Goal: Navigation & Orientation: Find specific page/section

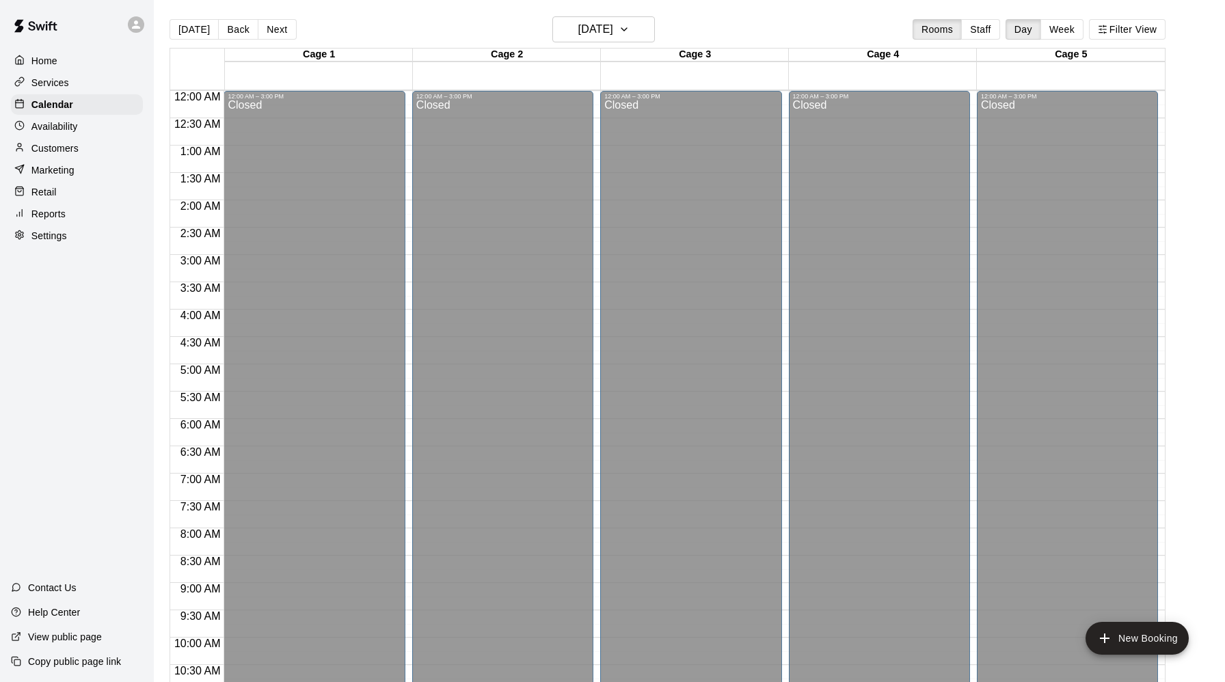
scroll to position [665, 0]
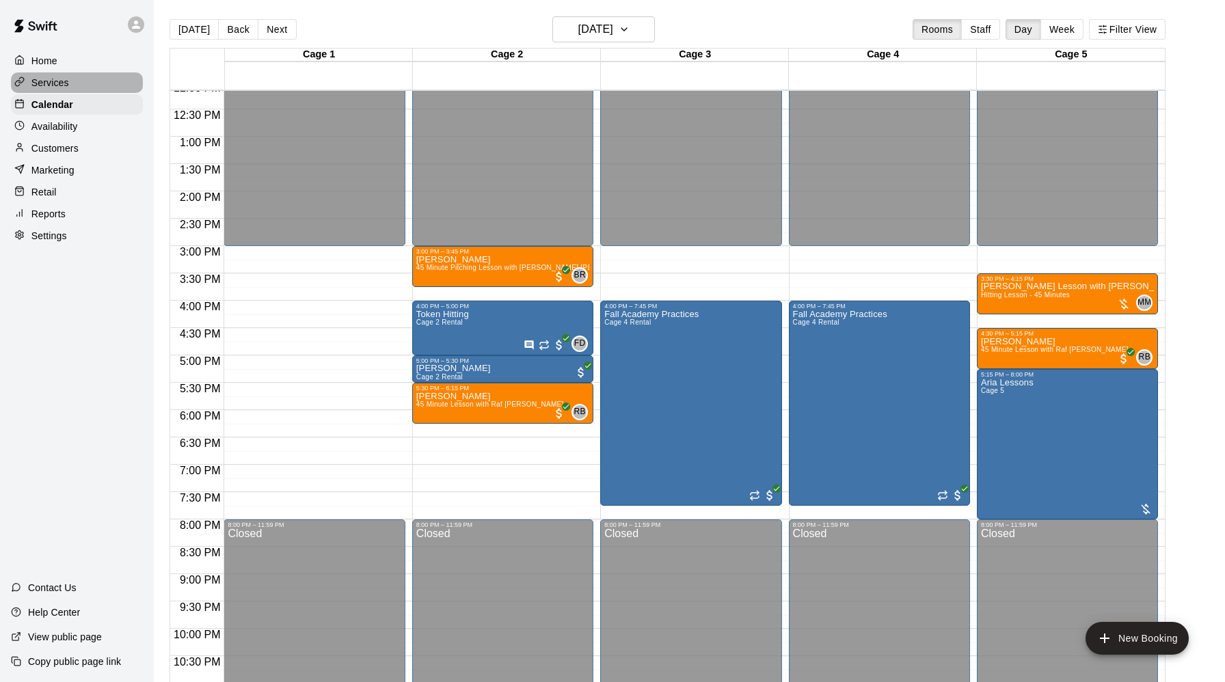
click at [51, 83] on p "Services" at bounding box center [50, 83] width 38 height 14
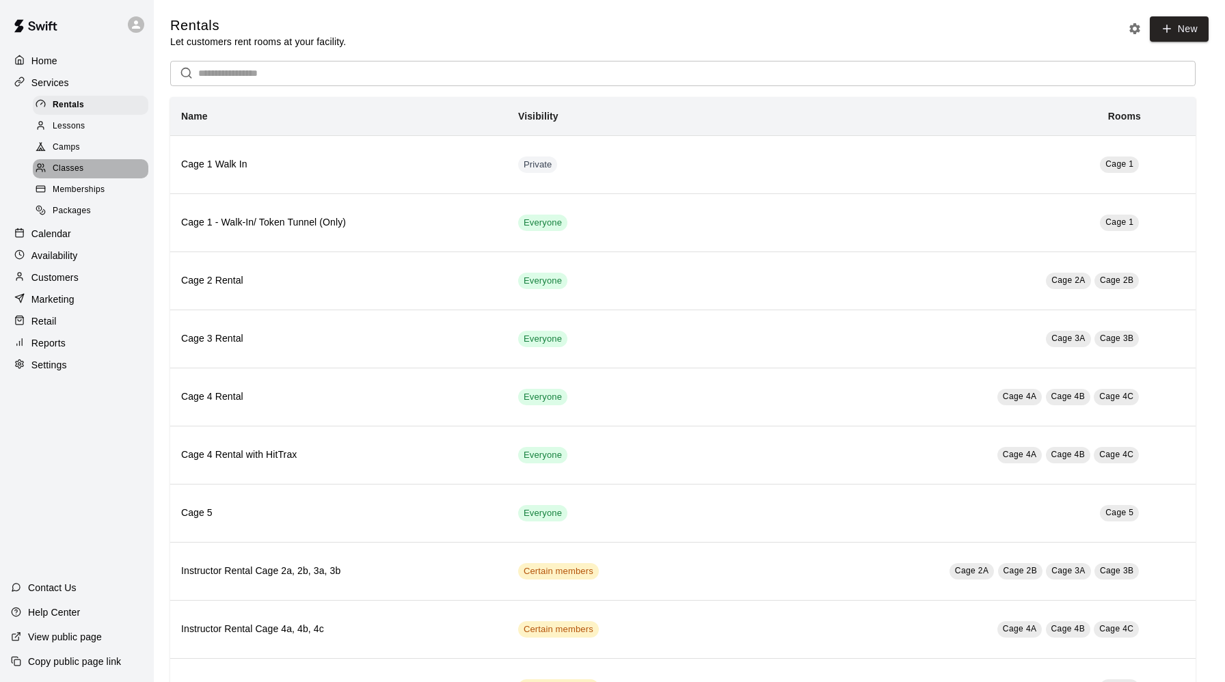
click at [66, 168] on span "Classes" at bounding box center [68, 169] width 31 height 14
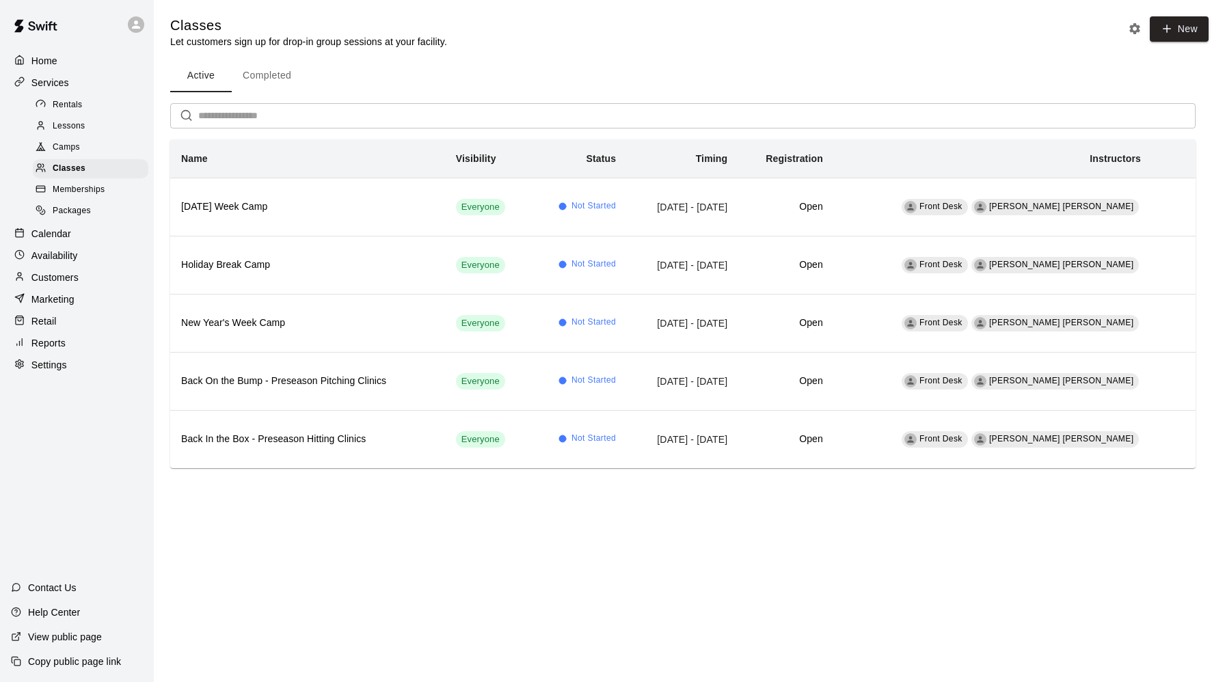
click at [61, 146] on span "Camps" at bounding box center [66, 148] width 27 height 14
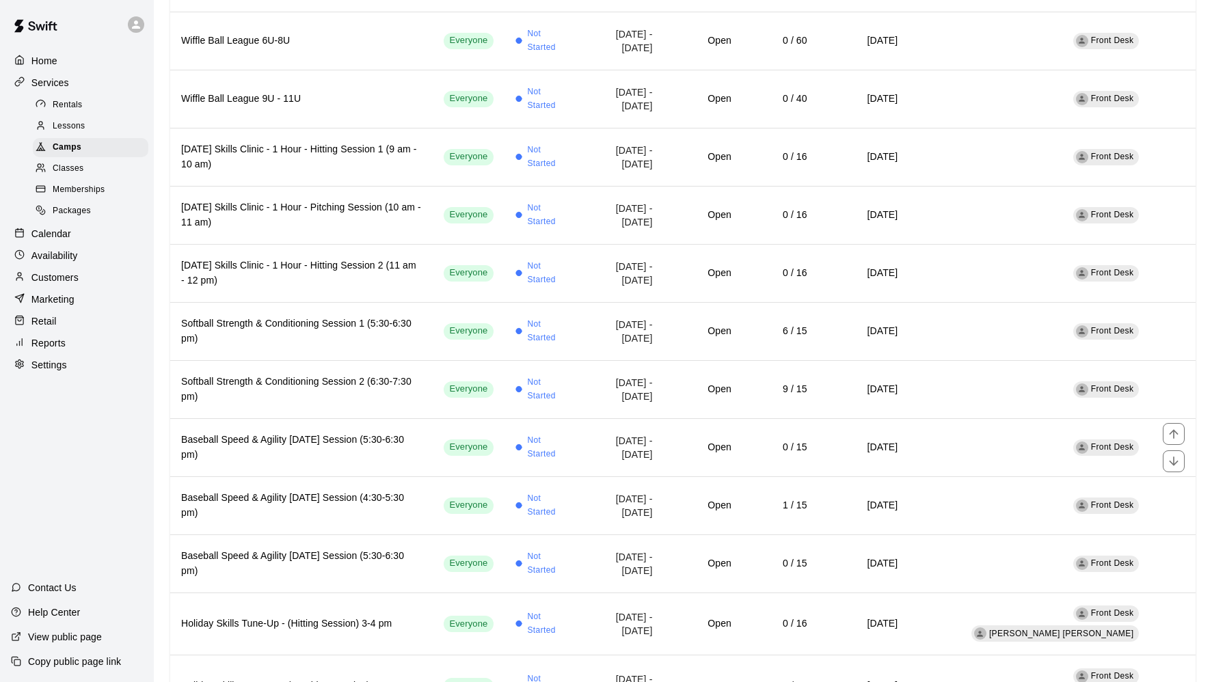
scroll to position [621, 0]
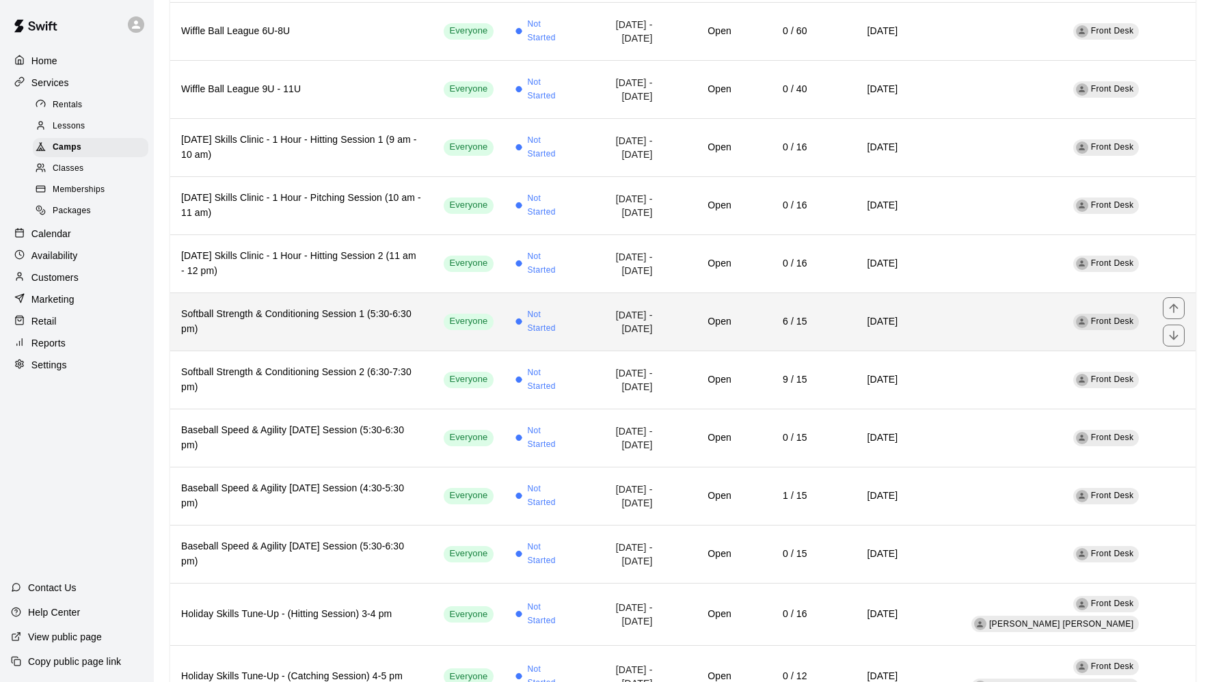
click at [250, 307] on h6 "Softball Strength & Conditioning Session 1 (5:30-6:30 pm)" at bounding box center [301, 322] width 241 height 30
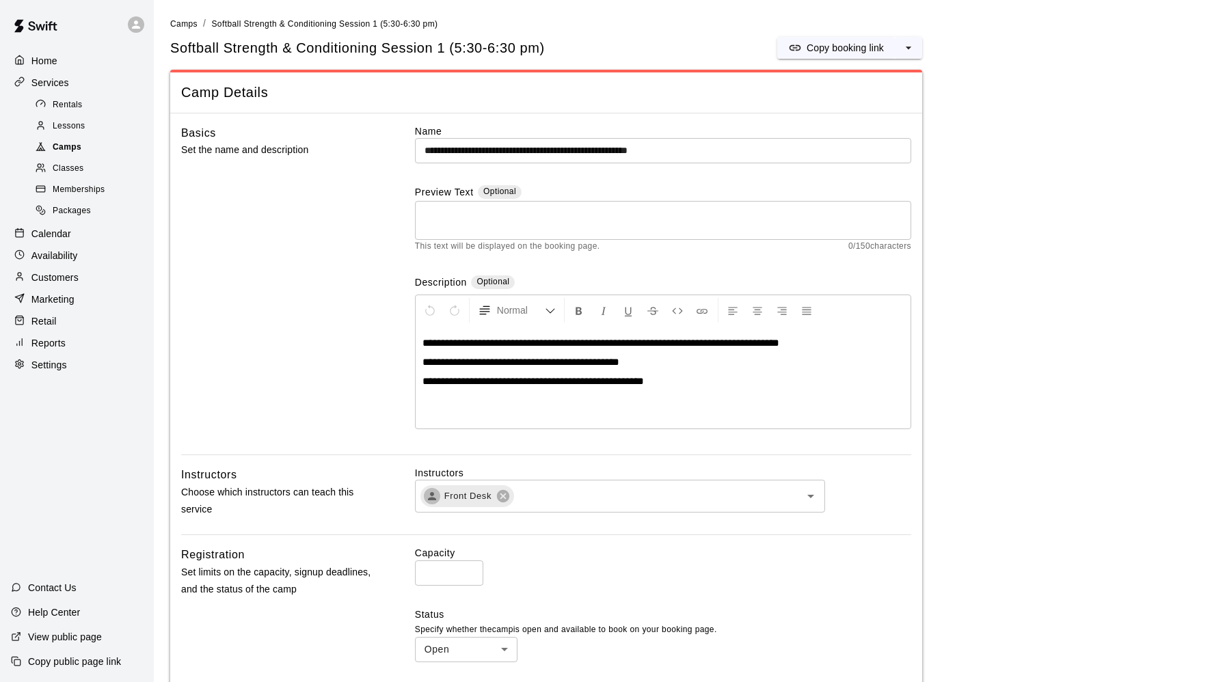
click at [74, 145] on span "Camps" at bounding box center [67, 148] width 29 height 14
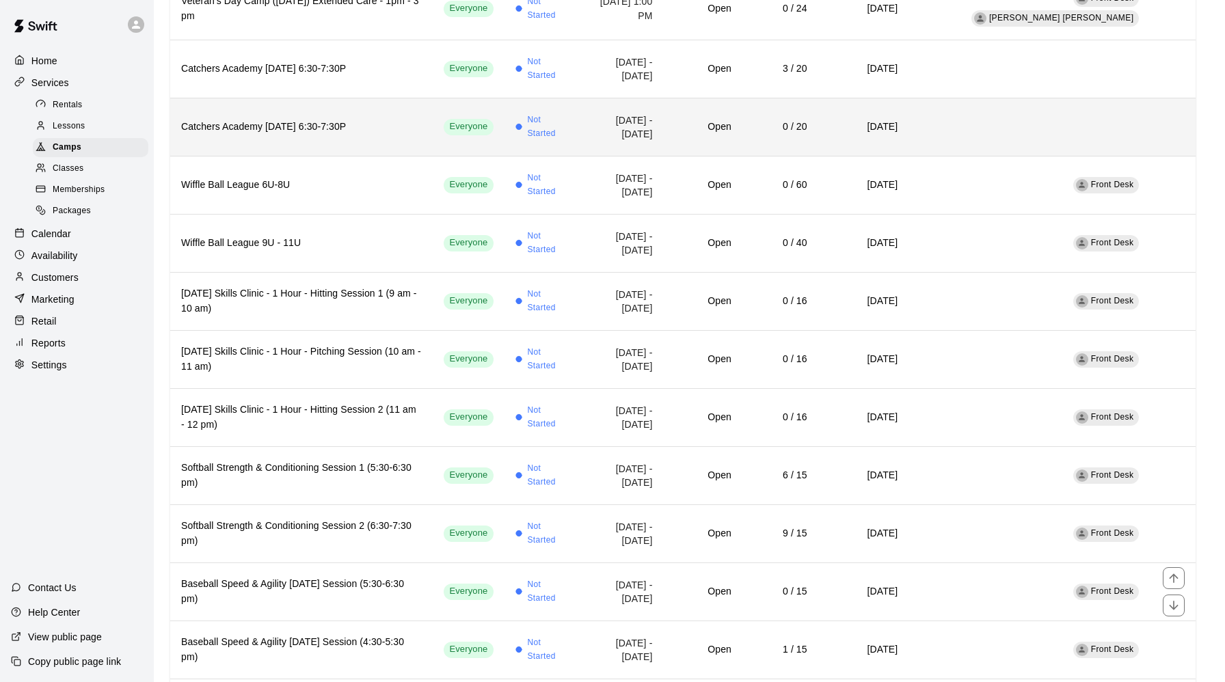
scroll to position [468, 0]
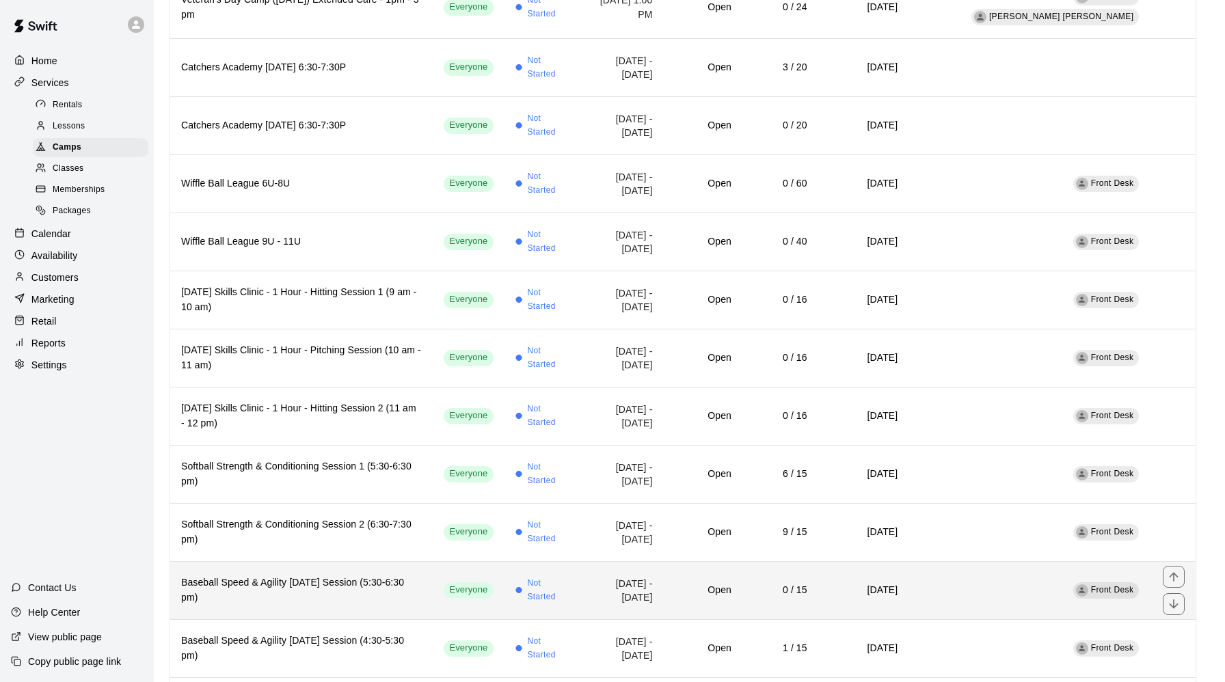
click at [260, 576] on h6 "Baseball Speed & Agility [DATE] Session (5:30-6:30 pm)" at bounding box center [301, 591] width 241 height 30
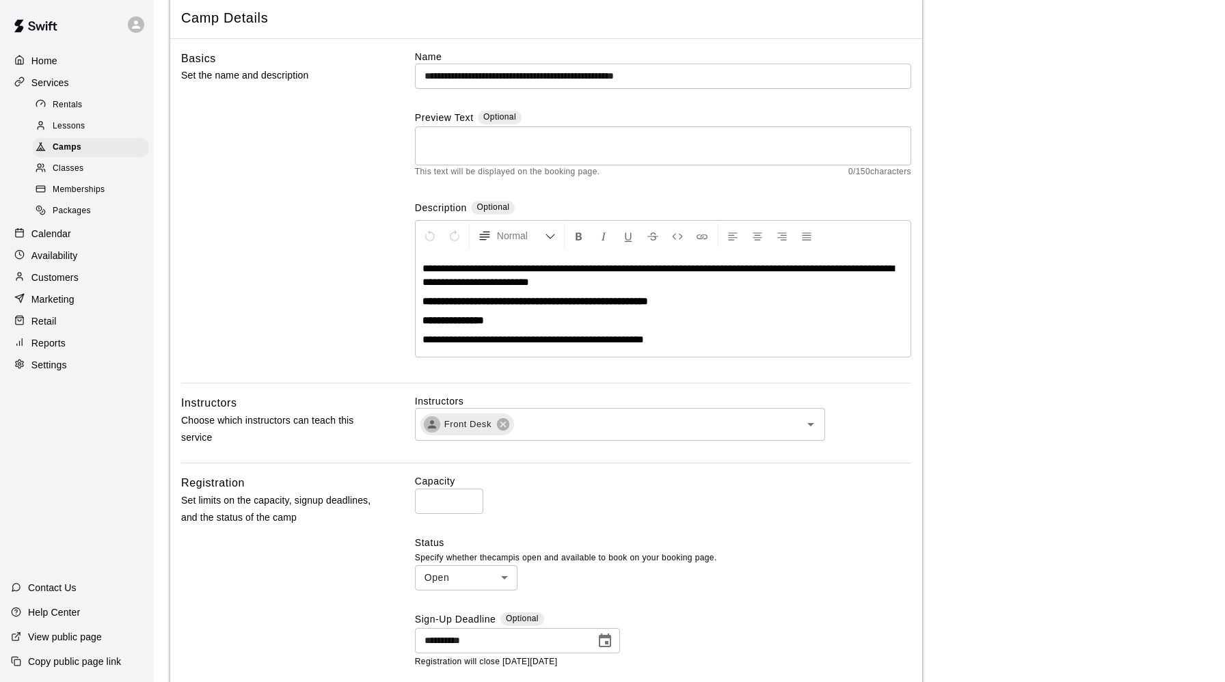
scroll to position [71, 0]
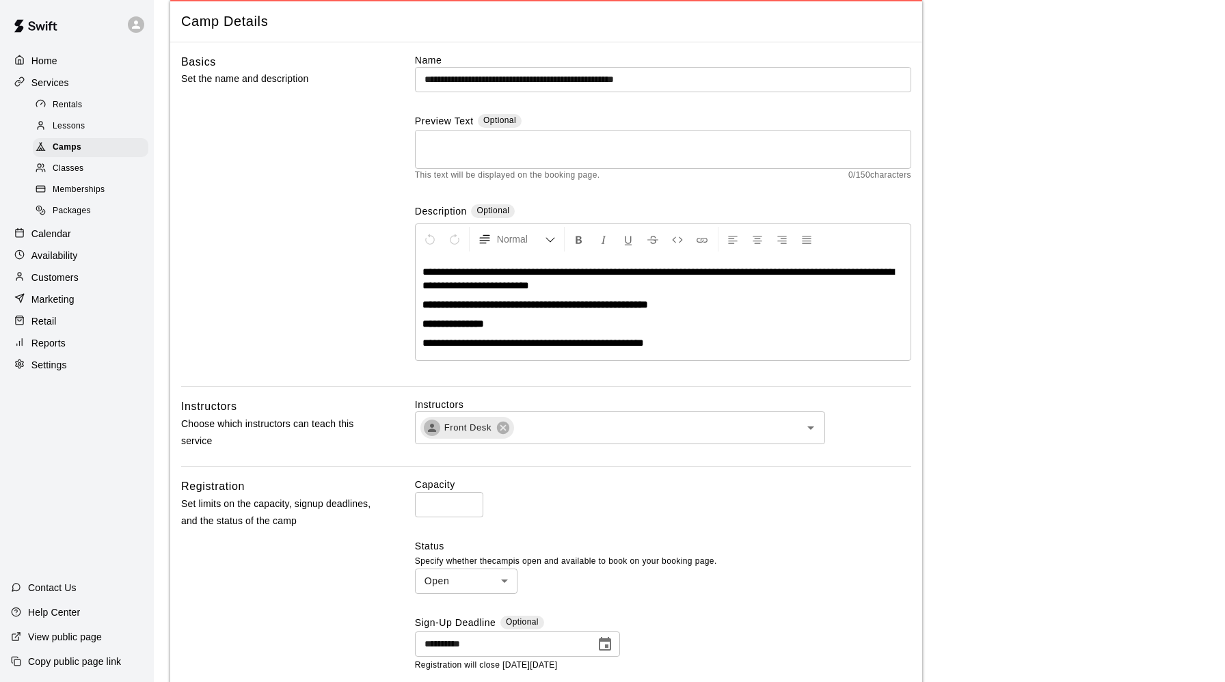
click at [51, 234] on p "Calendar" at bounding box center [51, 234] width 40 height 14
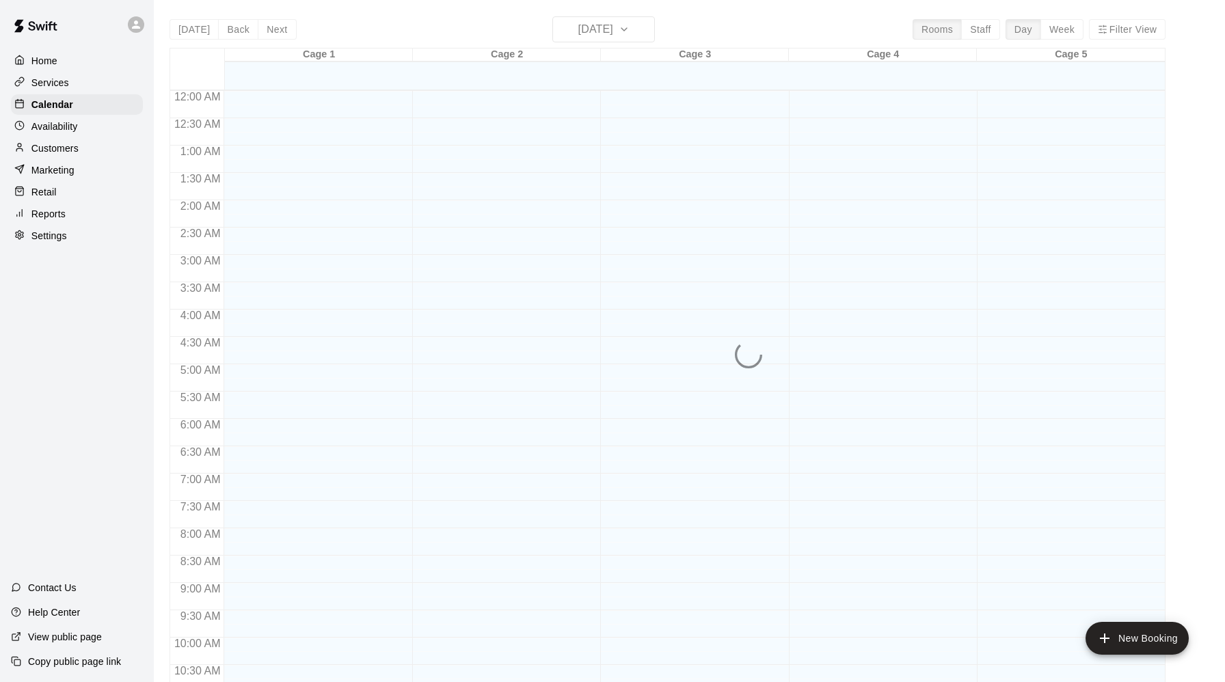
scroll to position [608, 0]
